Goal: Use online tool/utility: Utilize a website feature to perform a specific function

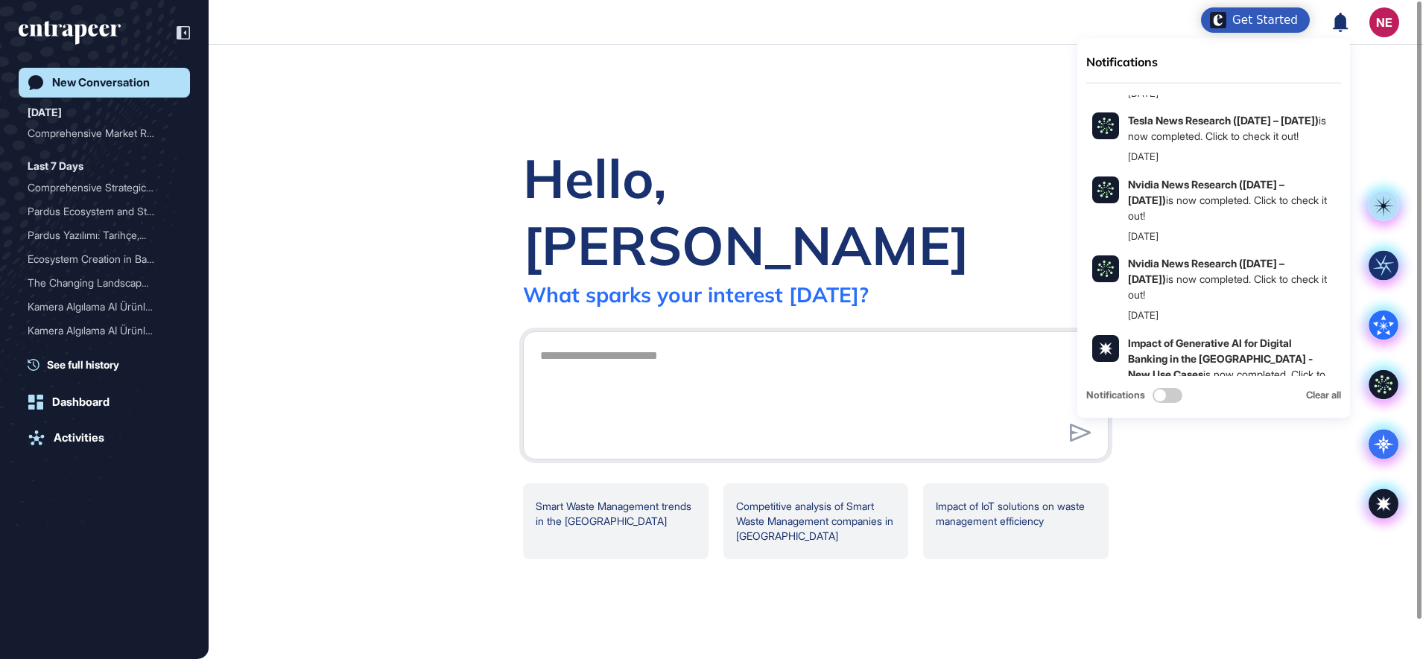
scroll to position [1198, 0]
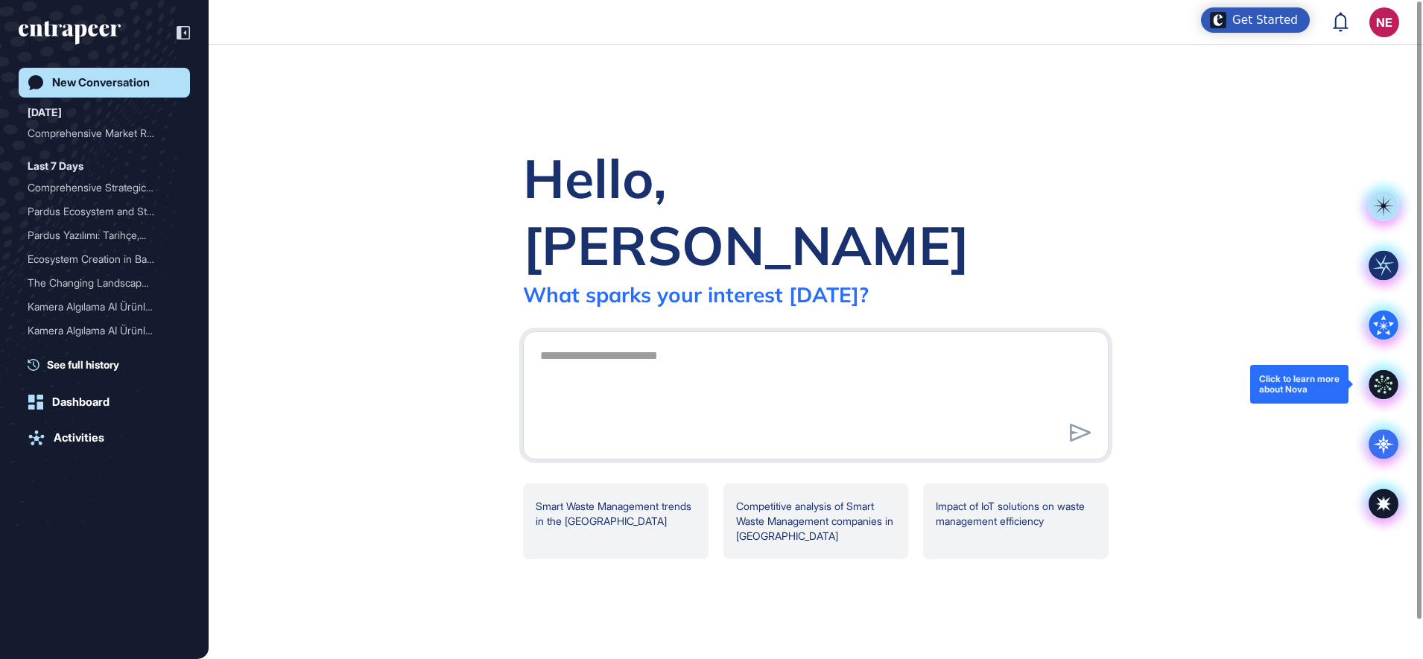
click at [1379, 384] on icon at bounding box center [1383, 384] width 30 height 30
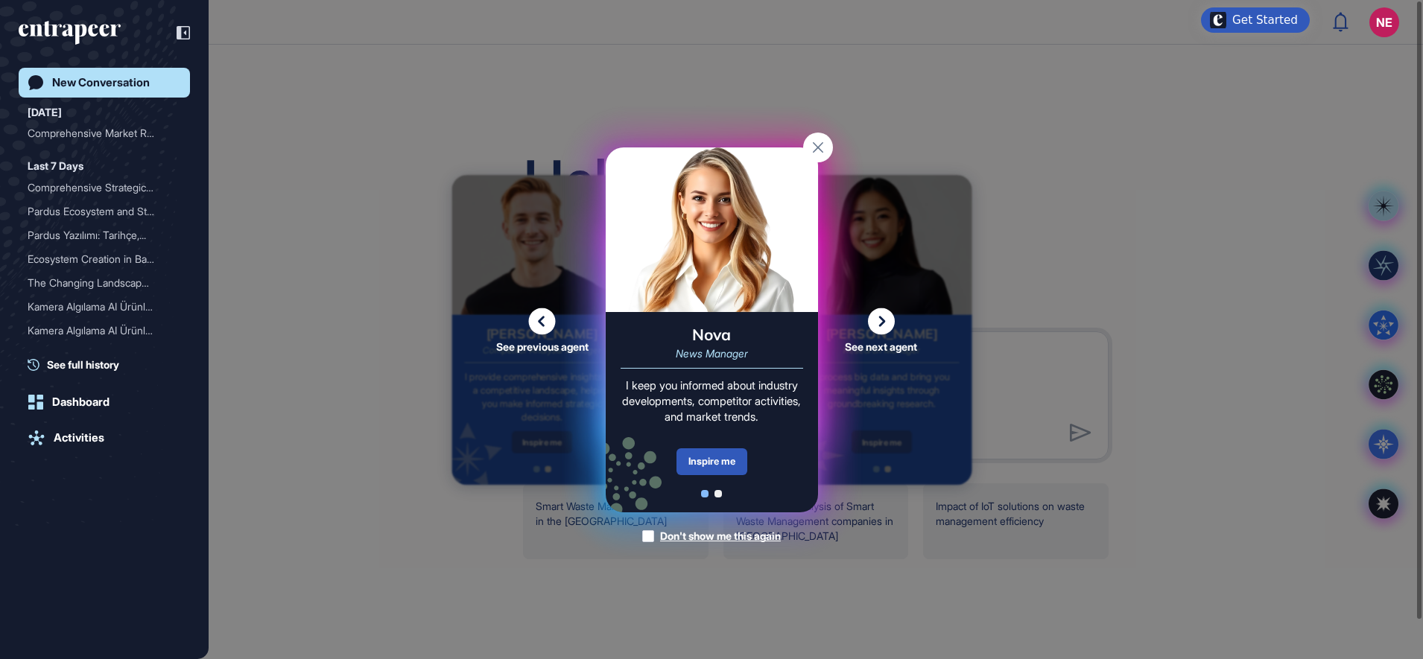
click at [1212, 197] on div "See previous agent See next agent Peer Engagement Manager Consider me your pers…" at bounding box center [711, 329] width 1423 height 659
click at [806, 147] on rect at bounding box center [818, 148] width 30 height 30
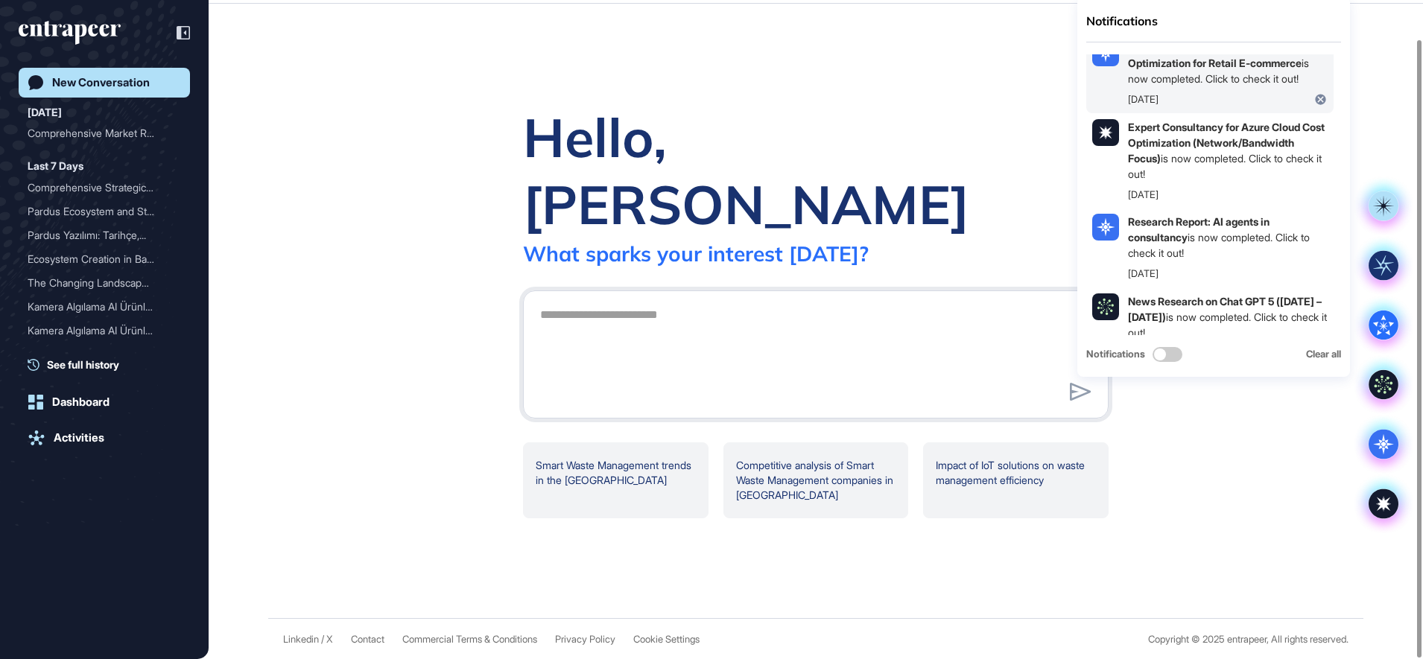
scroll to position [42, 0]
click at [1392, 386] on icon at bounding box center [1383, 384] width 30 height 30
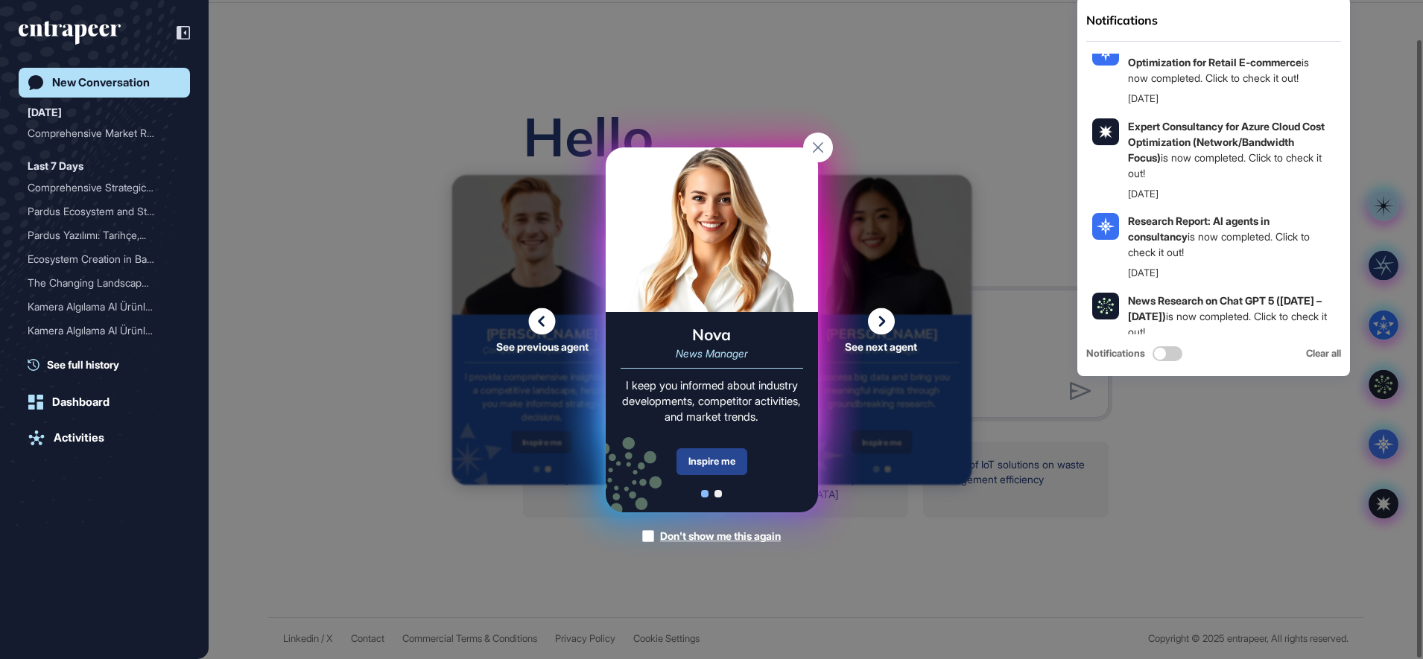
click at [717, 466] on div "Inspire me" at bounding box center [711, 461] width 71 height 27
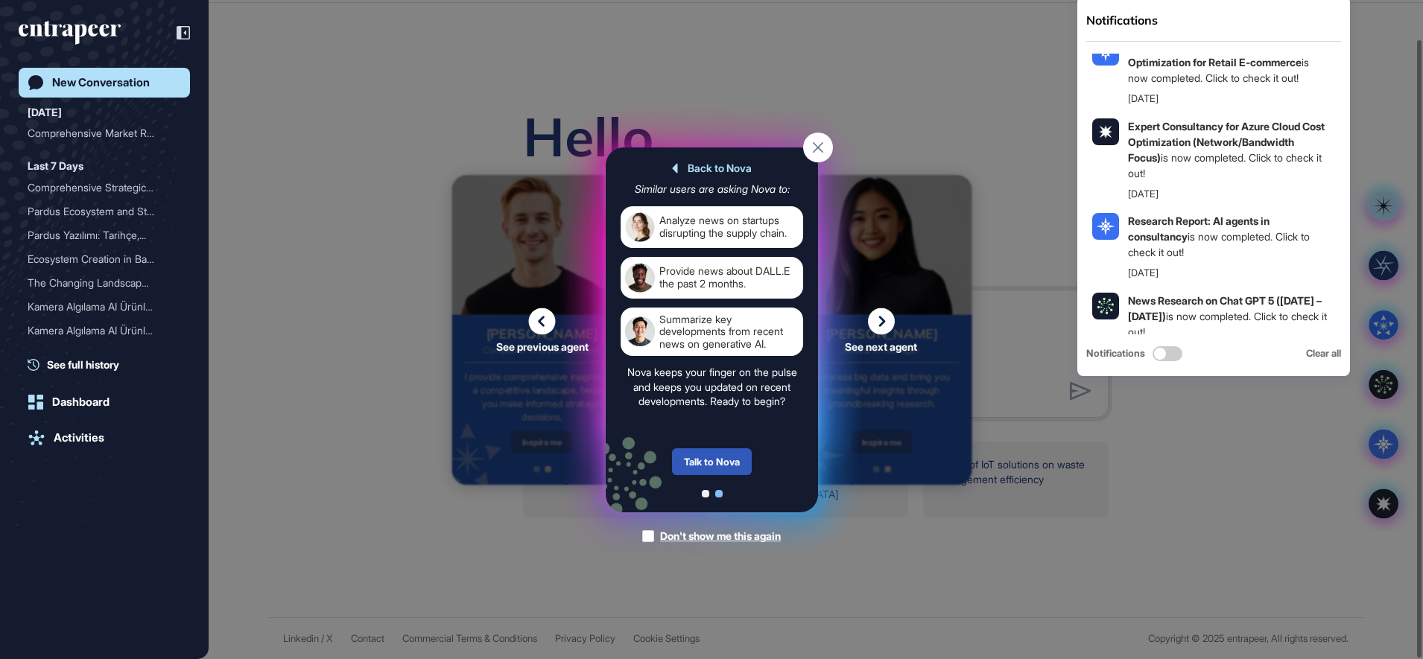
scroll to position [41, 0]
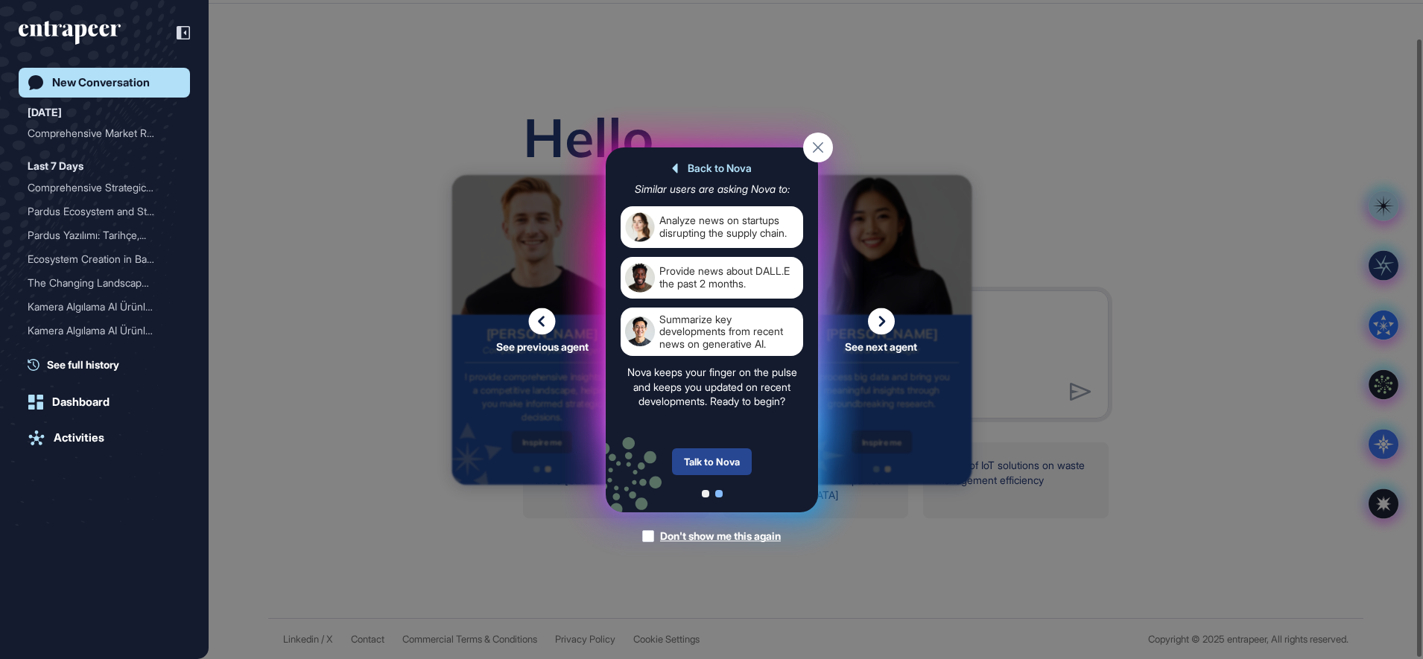
click at [709, 469] on div "Talk to Nova" at bounding box center [712, 461] width 80 height 27
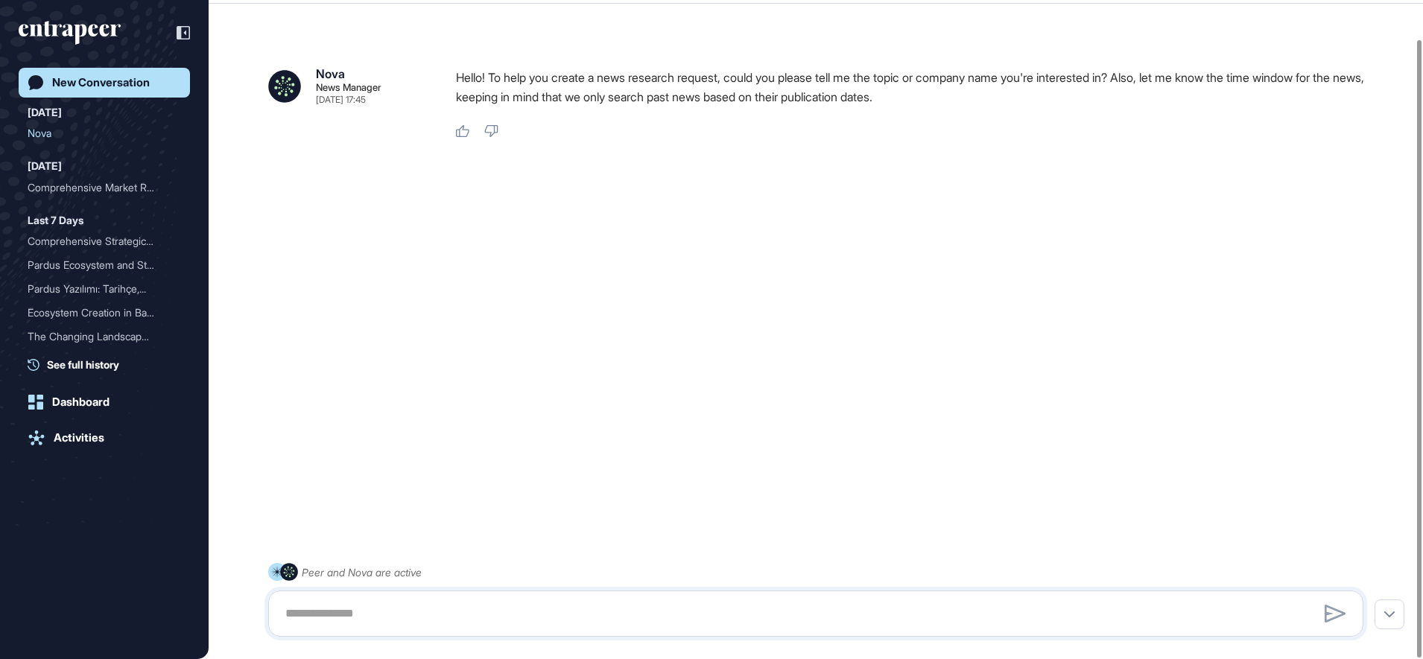
scroll to position [42, 0]
click at [606, 609] on textarea at bounding box center [815, 614] width 1079 height 30
type textarea "**********"
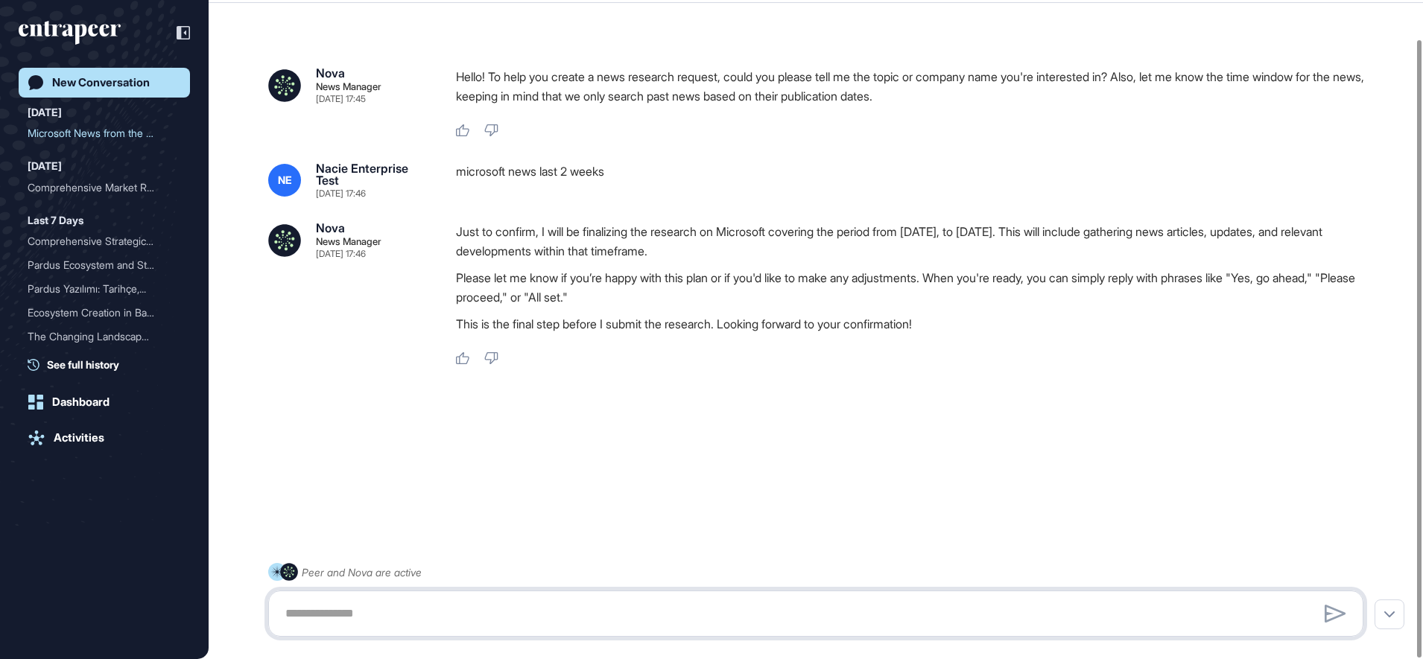
click at [534, 608] on textarea at bounding box center [815, 614] width 1079 height 30
type textarea "*******"
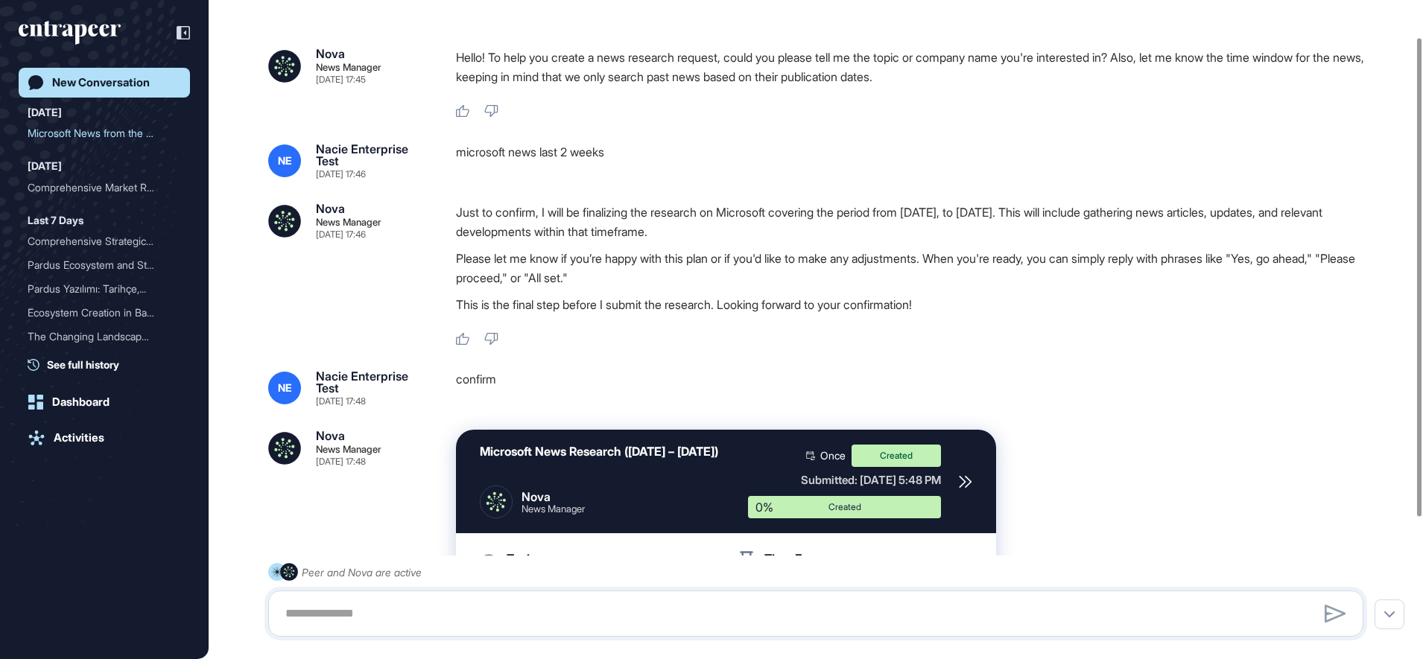
scroll to position [135, 0]
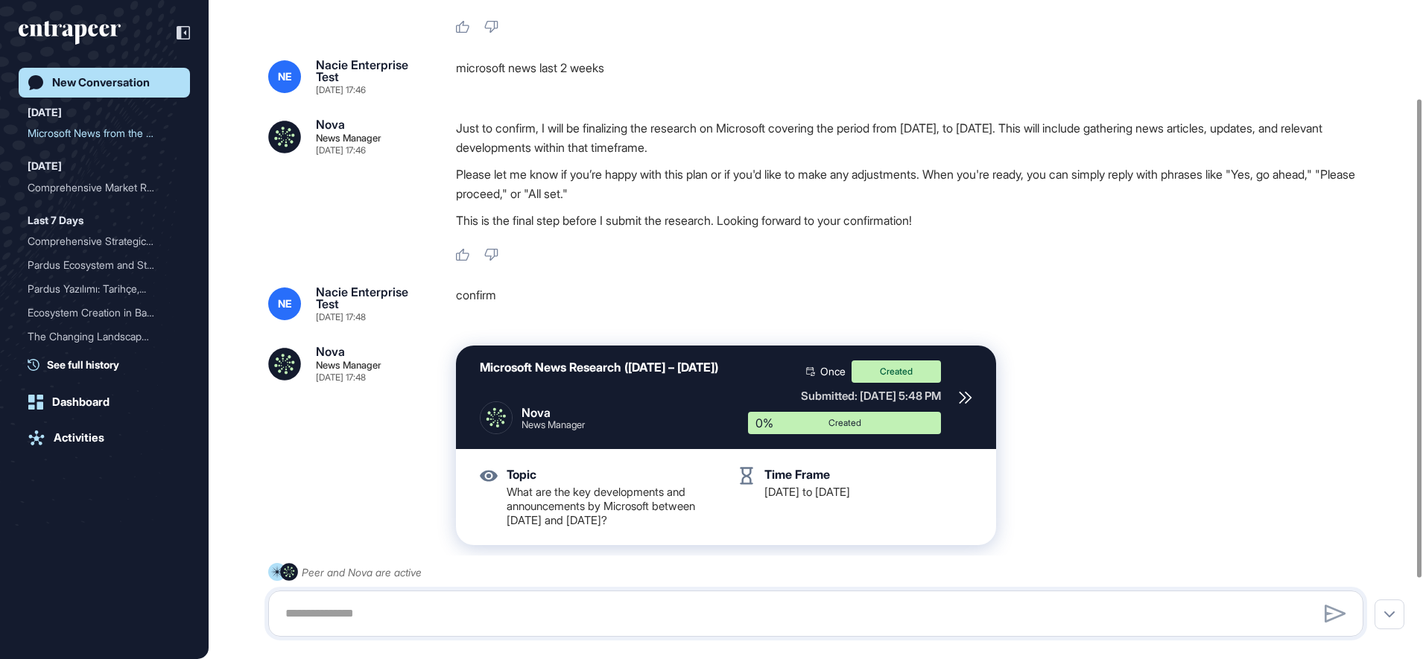
click at [967, 398] on icon at bounding box center [965, 397] width 13 height 13
click at [965, 402] on icon at bounding box center [965, 397] width 13 height 13
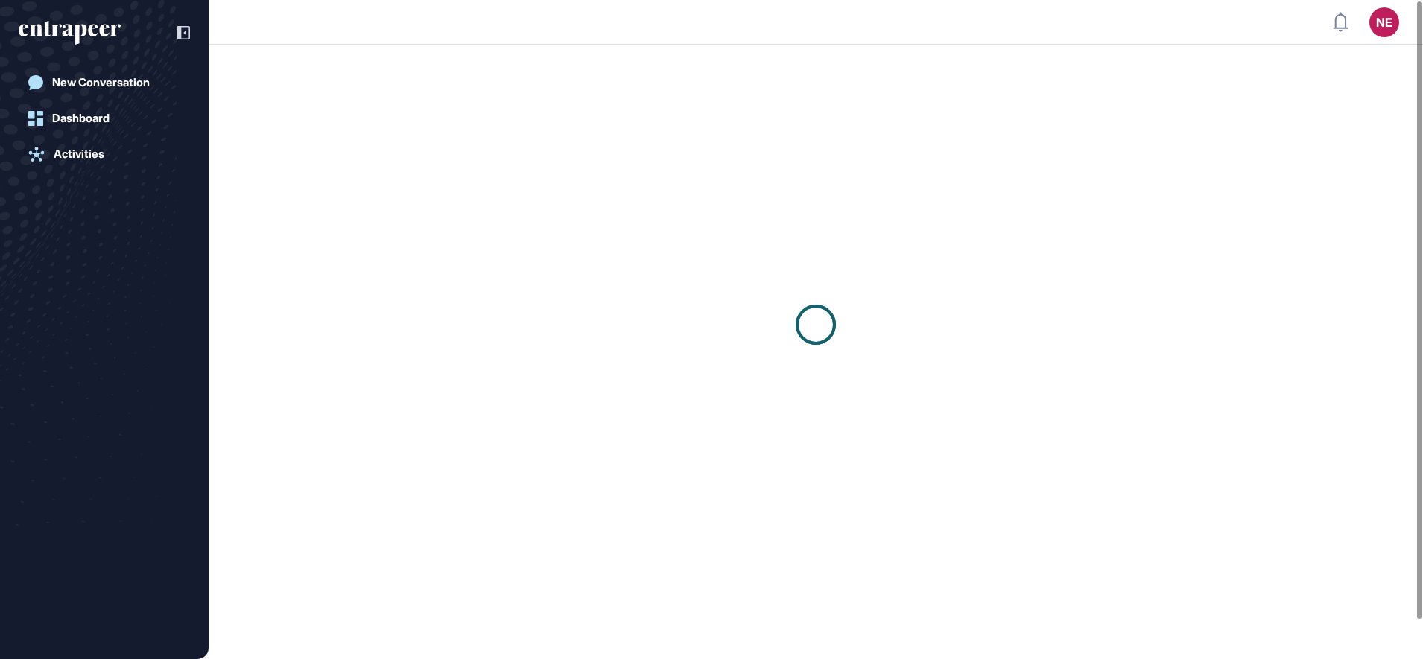
scroll to position [1, 1]
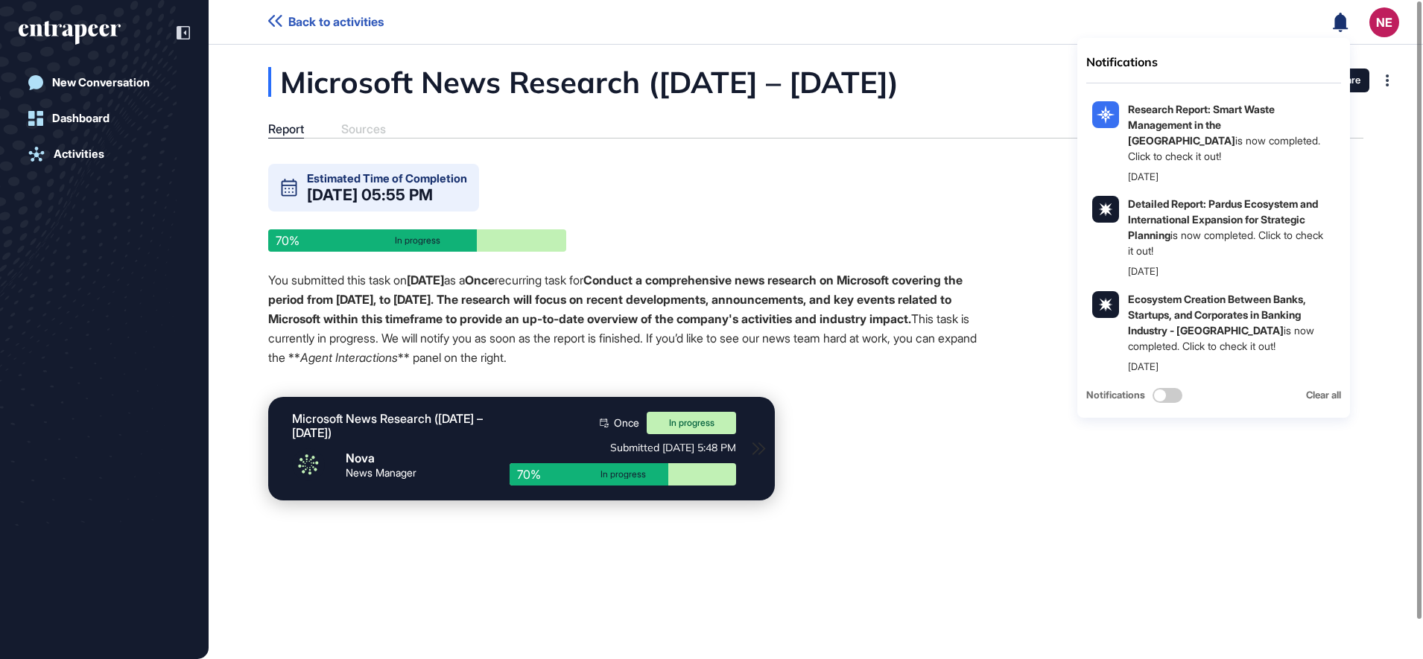
click at [1343, 27] on icon at bounding box center [1340, 21] width 15 height 19
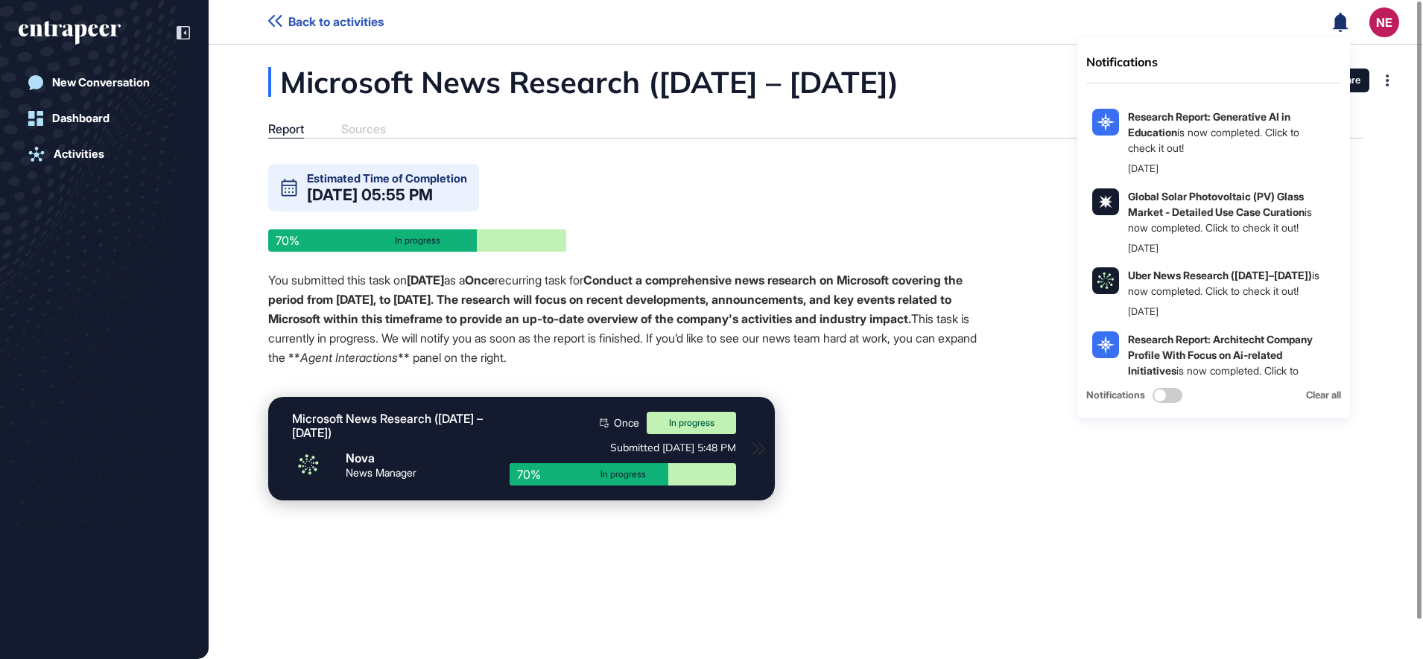
scroll to position [2215, 0]
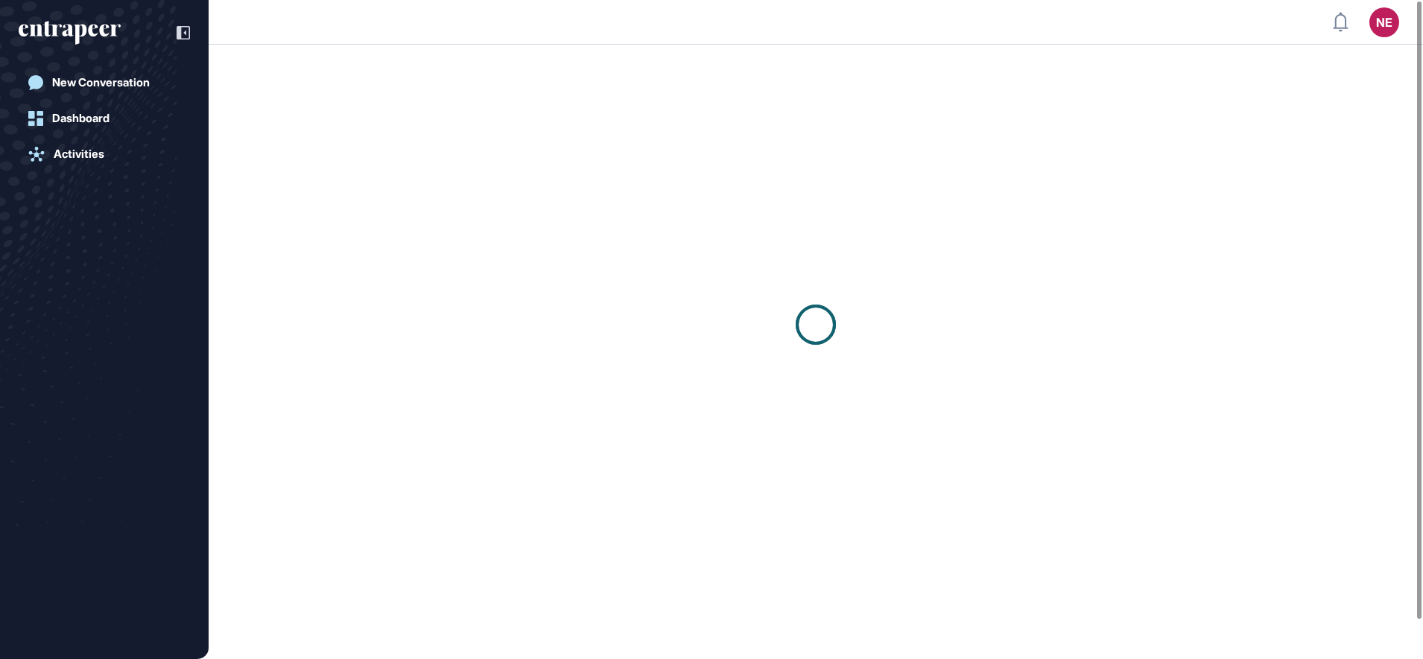
scroll to position [1, 1]
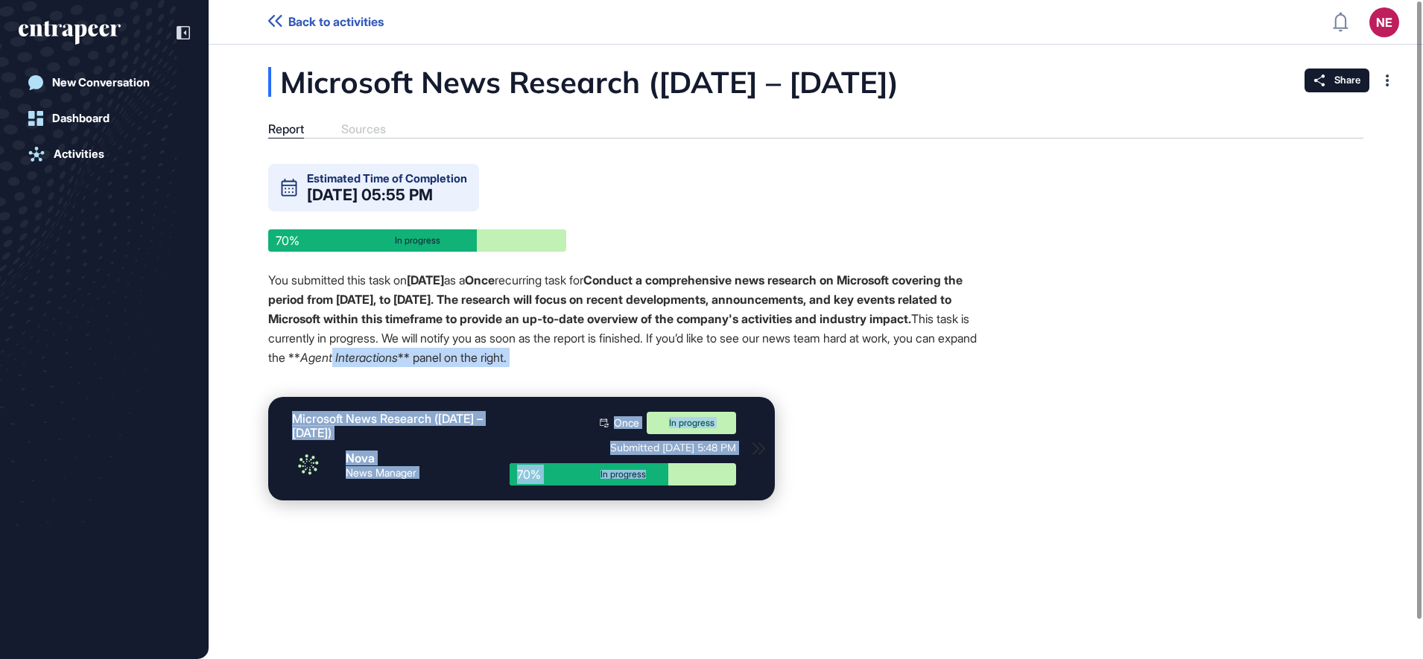
drag, startPoint x: 694, startPoint y: 362, endPoint x: 997, endPoint y: 401, distance: 305.6
click at [997, 401] on div "Microsoft News Research (Sept 19 – Oct 3, 2025) Report Sources Estimated Time o…" at bounding box center [816, 293] width 1214 height 452
drag, startPoint x: 997, startPoint y: 401, endPoint x: 1026, endPoint y: 458, distance: 64.0
click at [1026, 458] on div "Microsoft News Research (Sept 19 – Oct 3, 2025) Report Sources Estimated Time o…" at bounding box center [816, 293] width 1214 height 452
